Goal: Navigation & Orientation: Find specific page/section

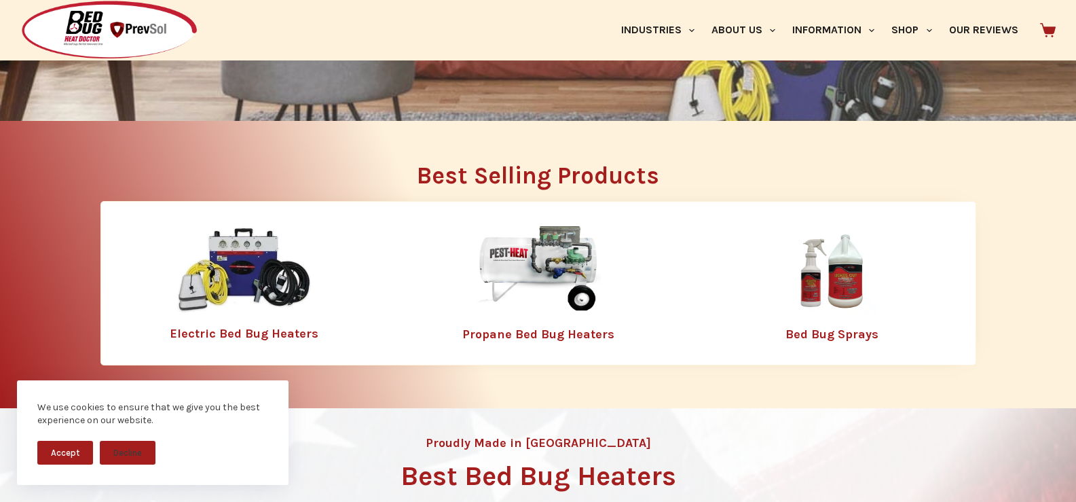
scroll to position [454, 0]
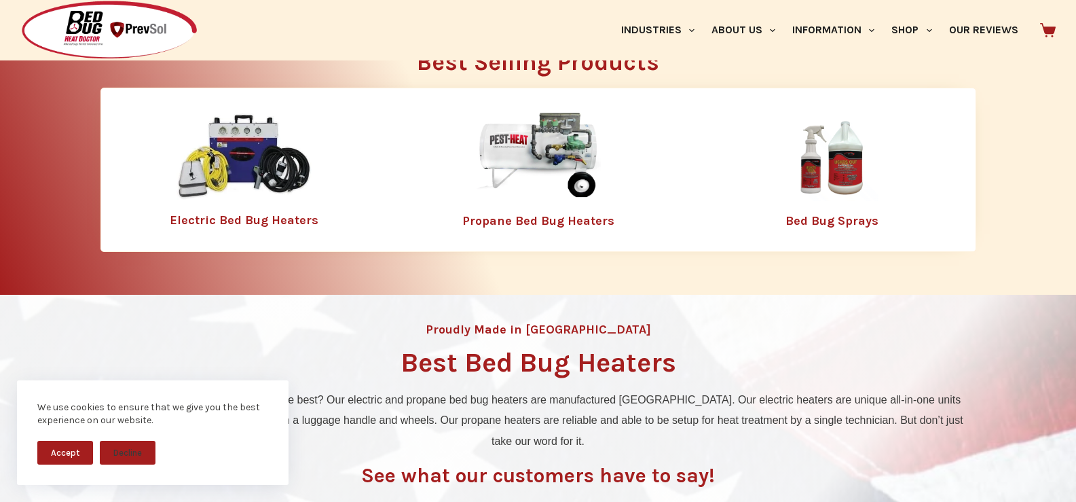
click at [262, 153] on img at bounding box center [245, 157] width 136 height 88
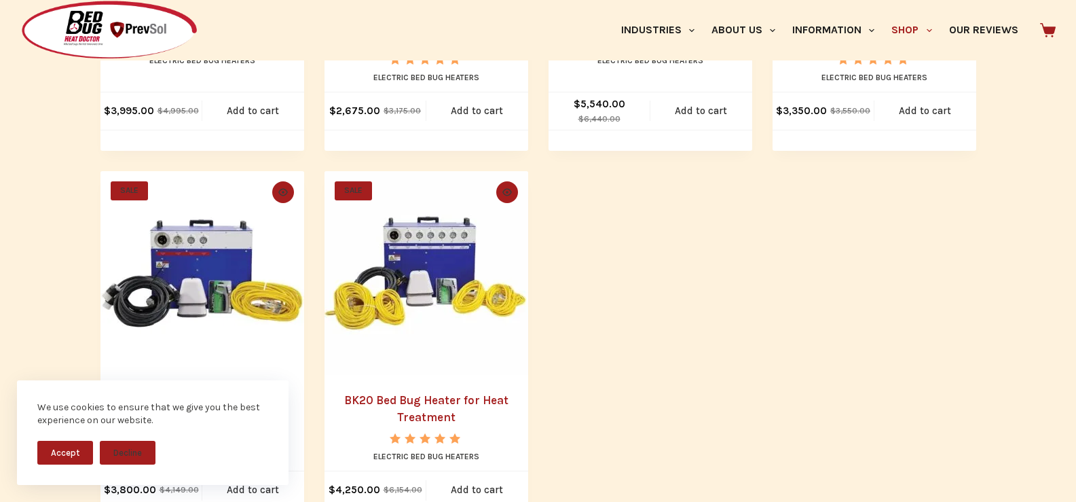
drag, startPoint x: 1085, startPoint y: 71, endPoint x: 1078, endPoint y: 320, distance: 250.0
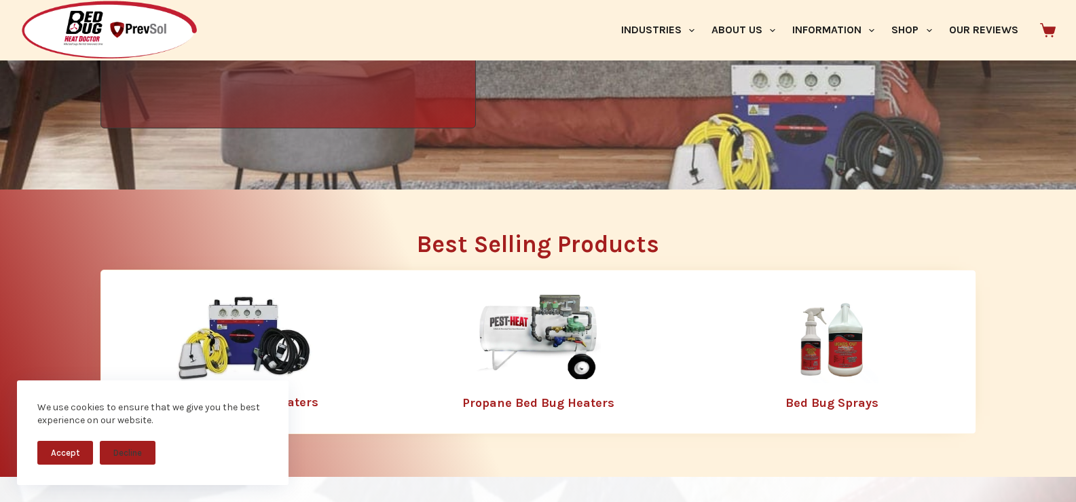
scroll to position [251, 0]
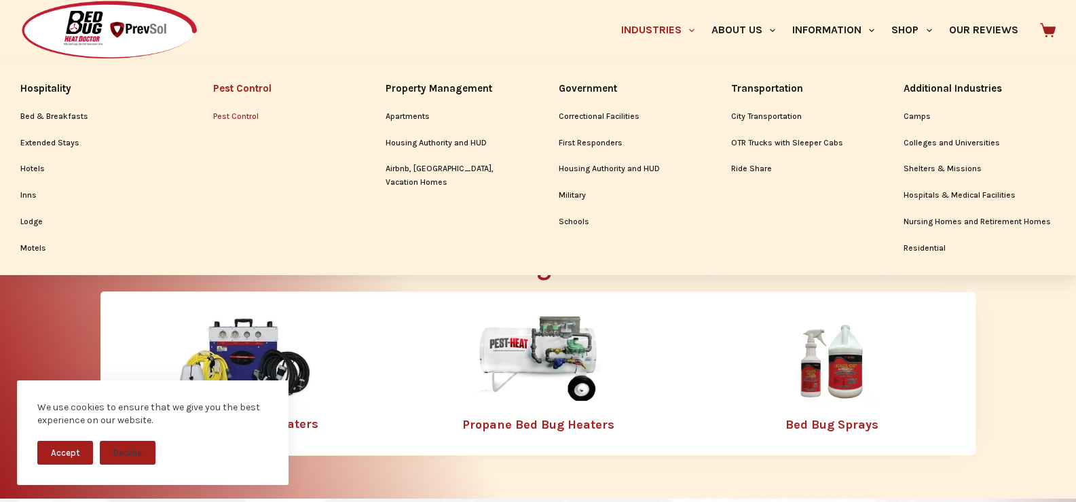
click at [220, 118] on link "Pest Control" at bounding box center [278, 117] width 131 height 26
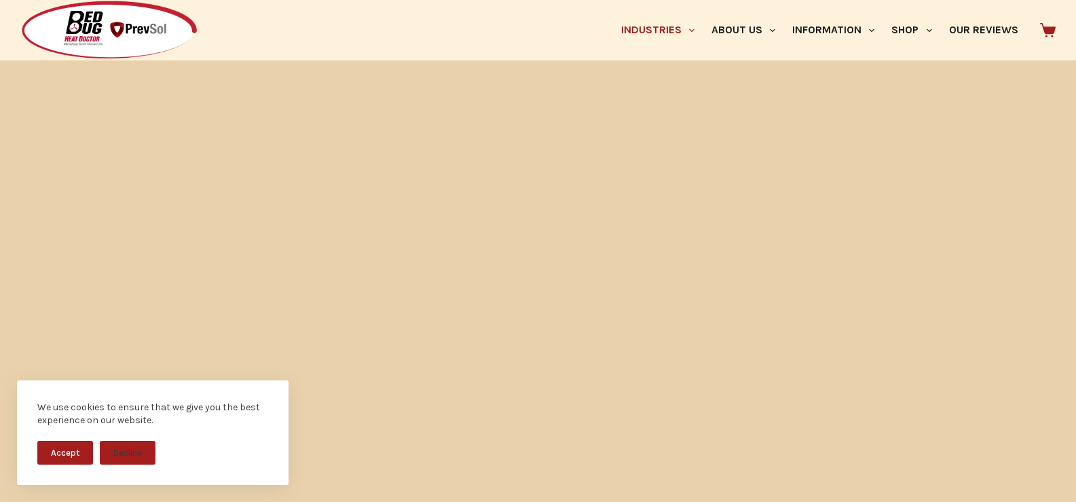
scroll to position [2770, 0]
